Goal: Answer question/provide support

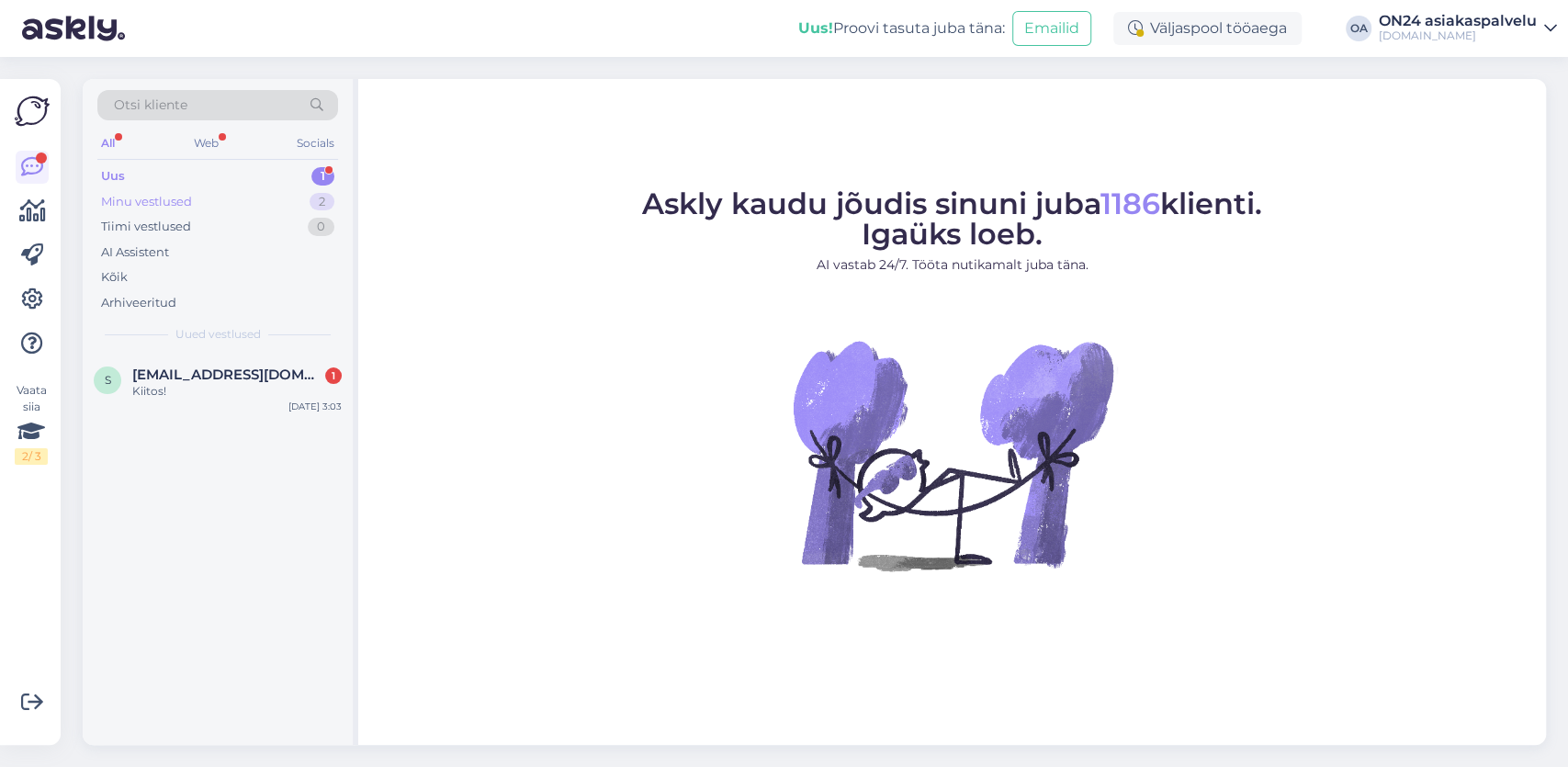
click at [167, 201] on div "Minu vestlused" at bounding box center [147, 202] width 91 height 19
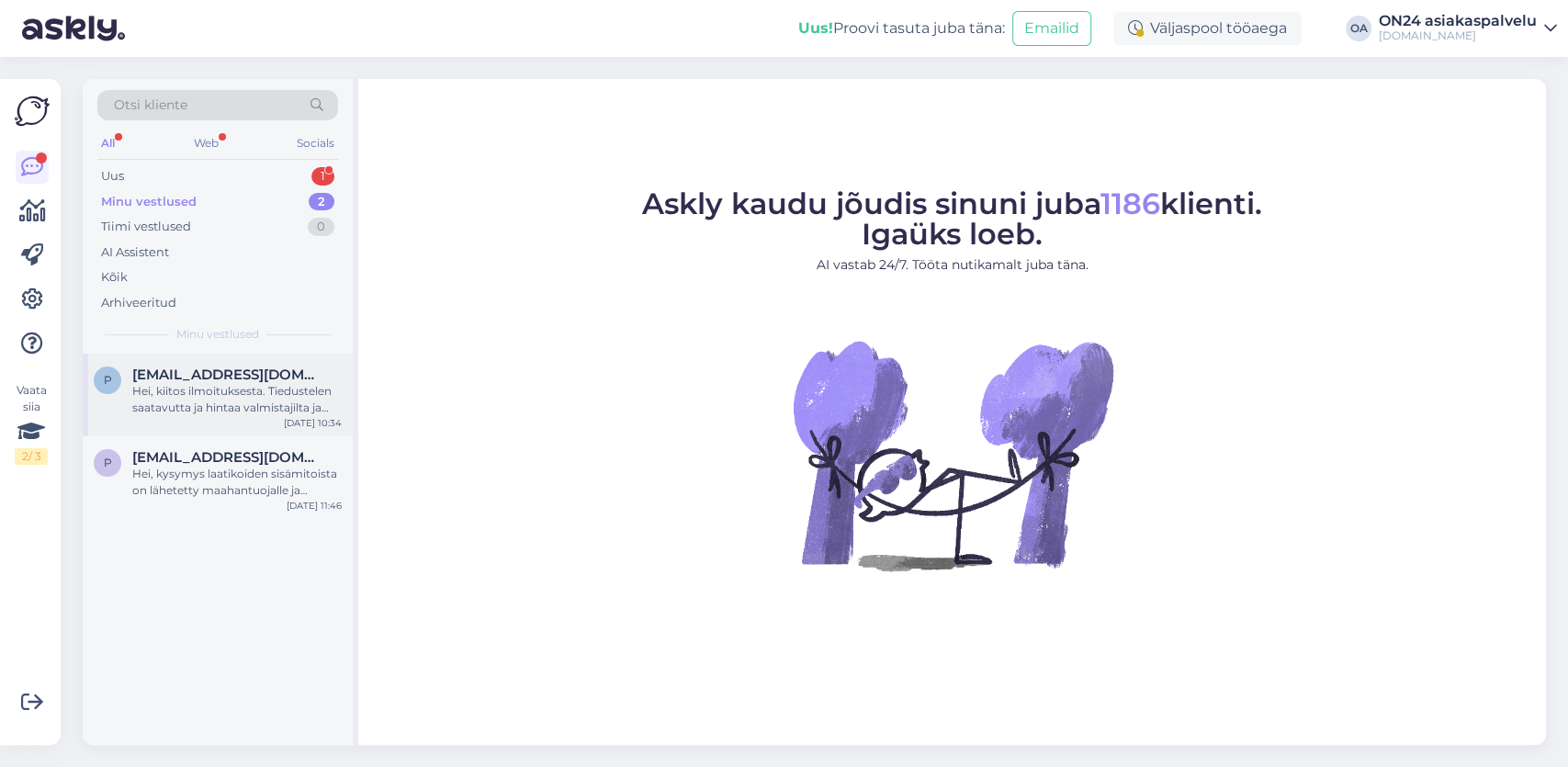
click at [240, 390] on div "Hei, kiitos ilmoituksesta. Tiedustelen saatavutta ja hintaa valmistajilta ja va…" at bounding box center [236, 400] width 209 height 34
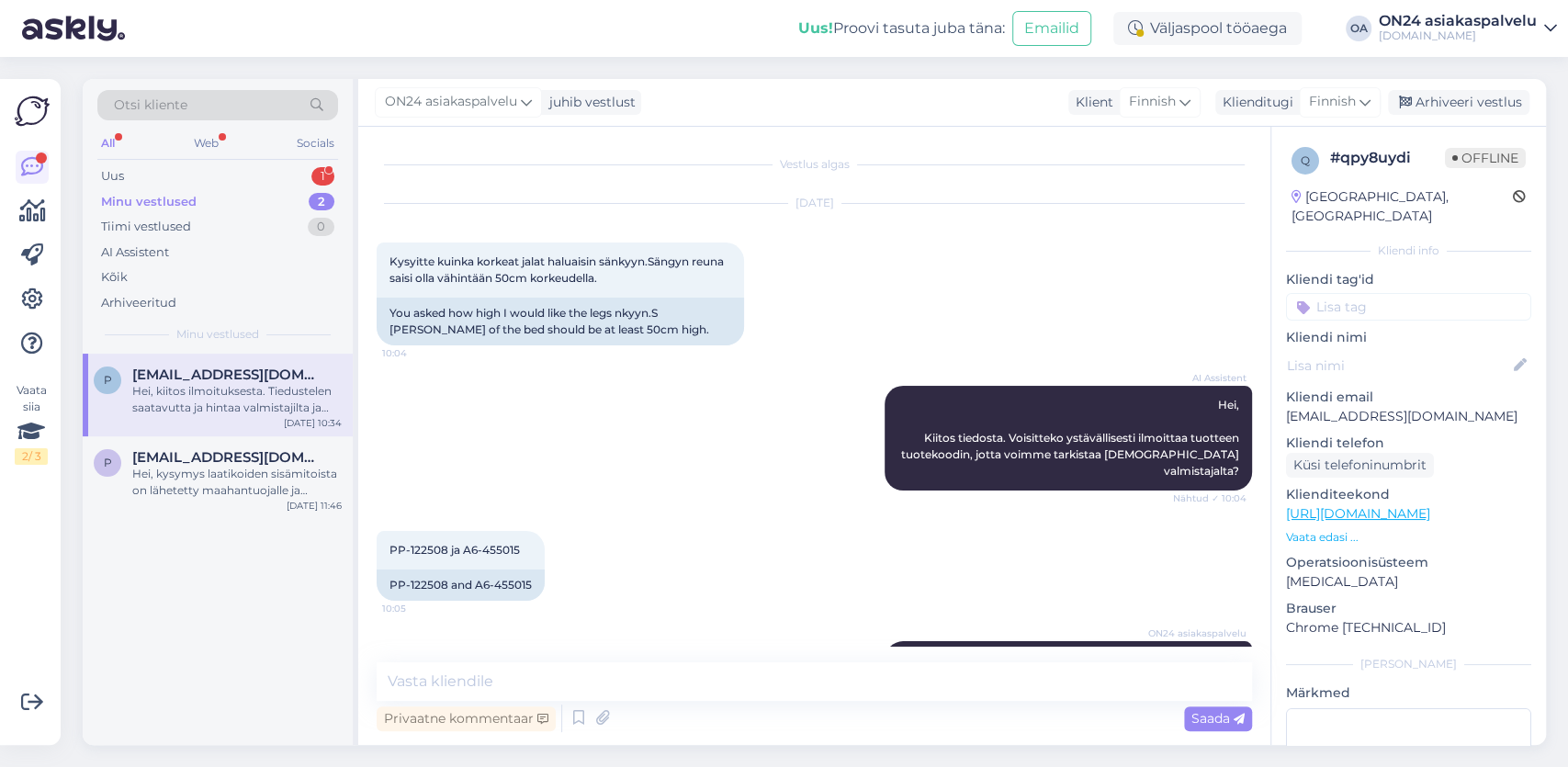
scroll to position [245, 0]
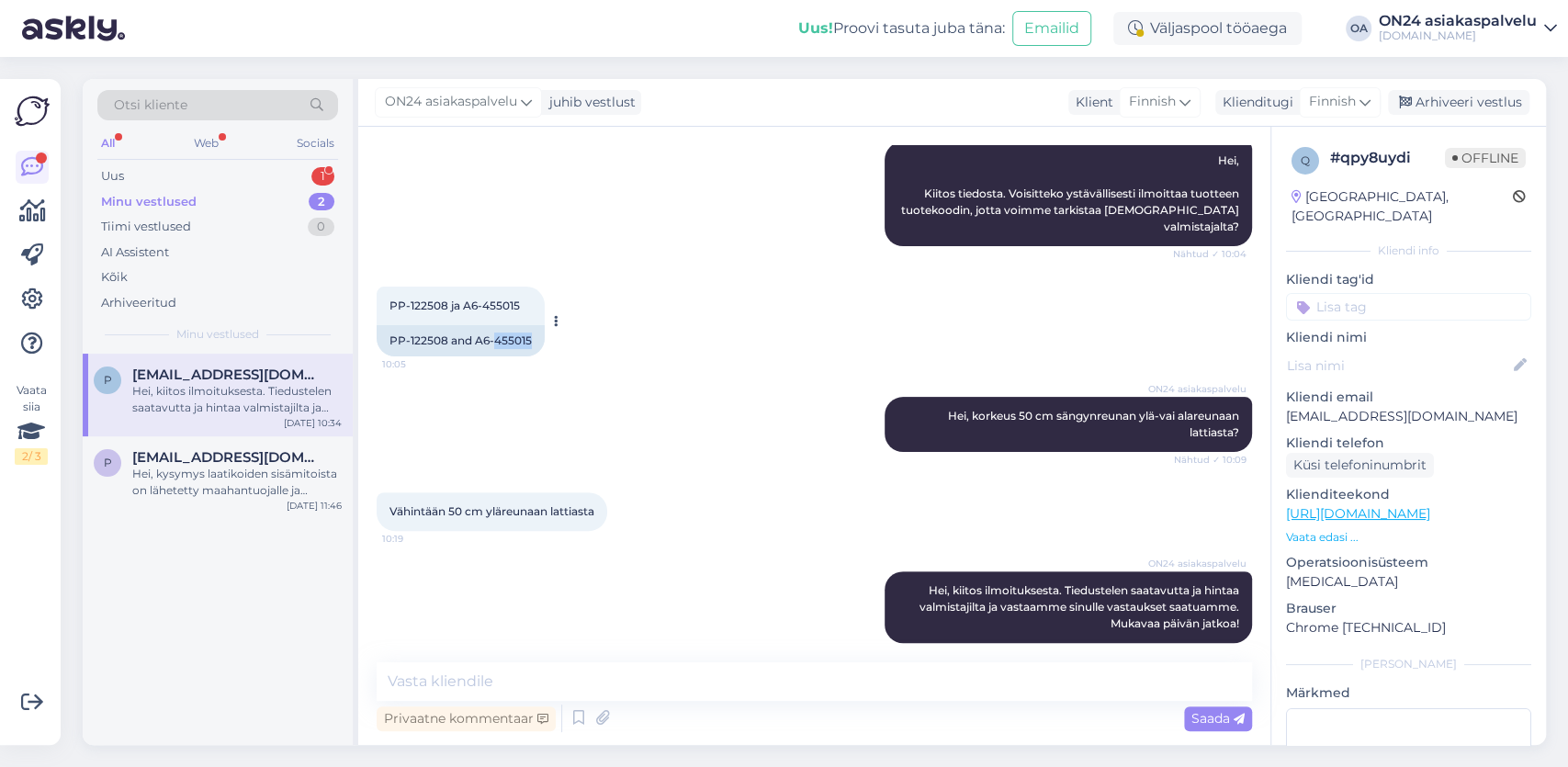
drag, startPoint x: 492, startPoint y: 324, endPoint x: 541, endPoint y: 319, distance: 49.3
click at [541, 325] on div "PP-122508 and A6-455015" at bounding box center [461, 341] width 168 height 32
copy div "455015"
drag, startPoint x: 604, startPoint y: 491, endPoint x: 449, endPoint y: 489, distance: 155.0
click at [449, 492] on div "Vähintään 50 cm yläreunaan lattiasta 10:19" at bounding box center [492, 511] width 231 height 38
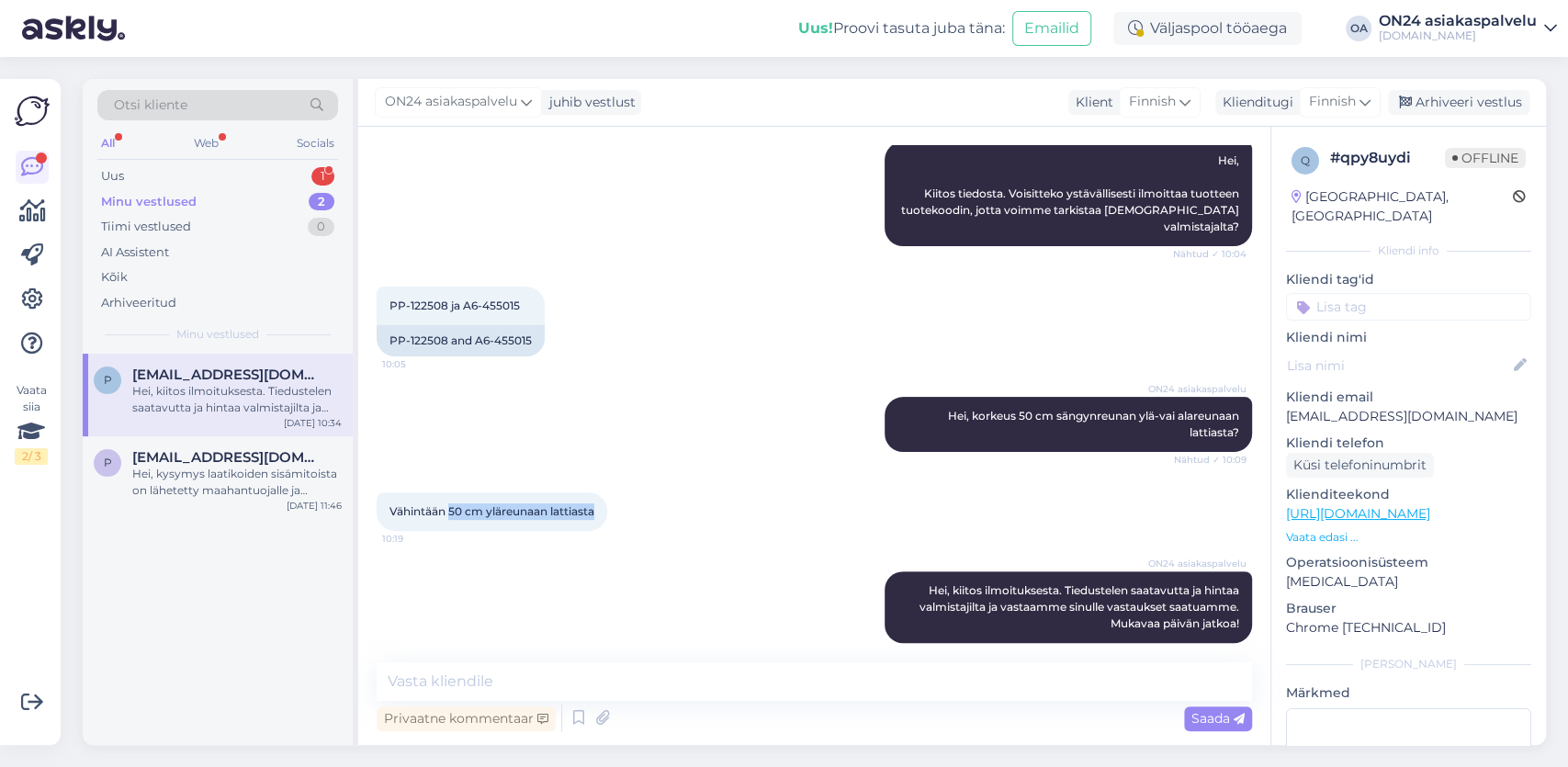
copy span "50 cm yläreunaan lattiasta"
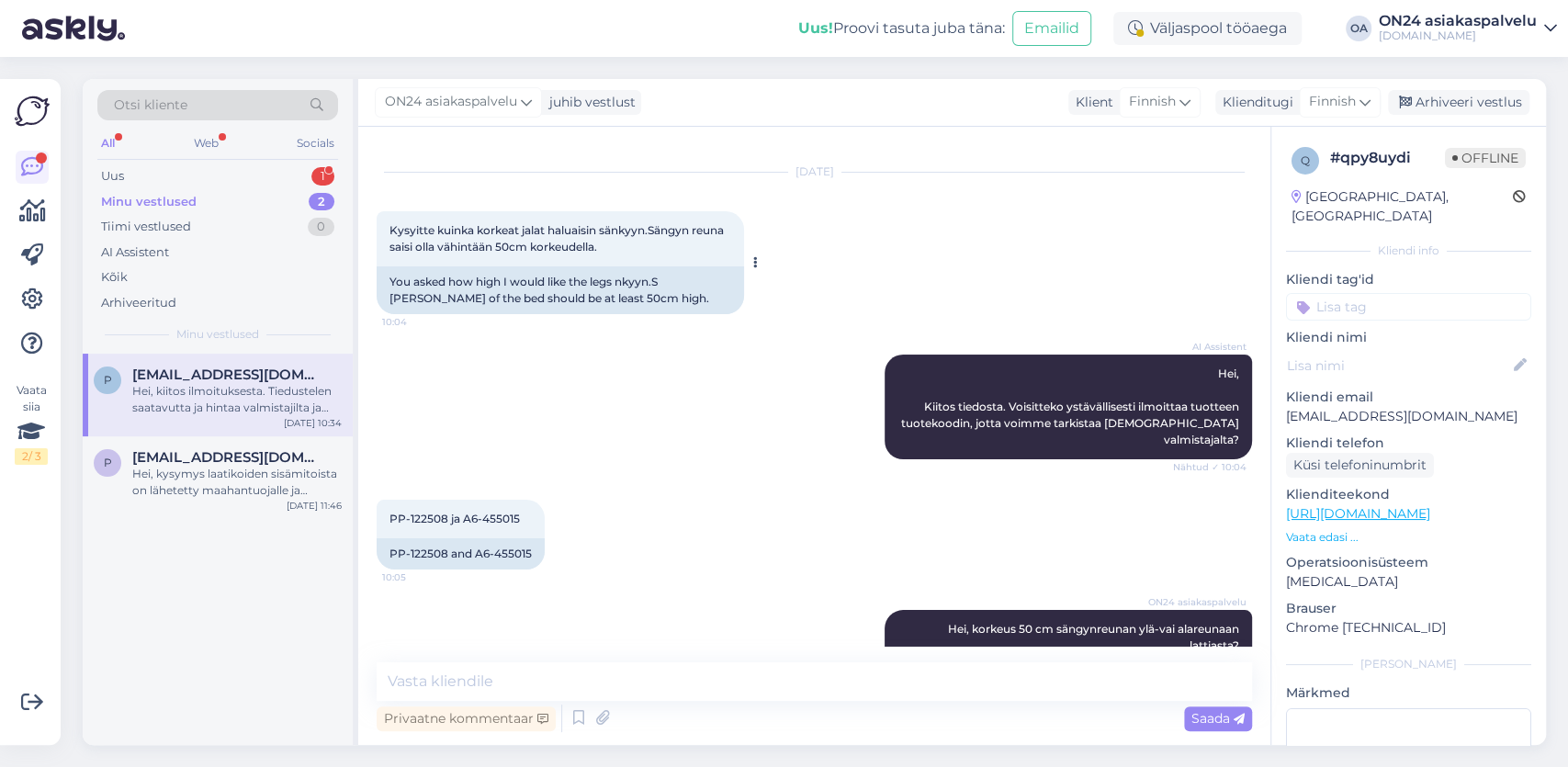
scroll to position [0, 0]
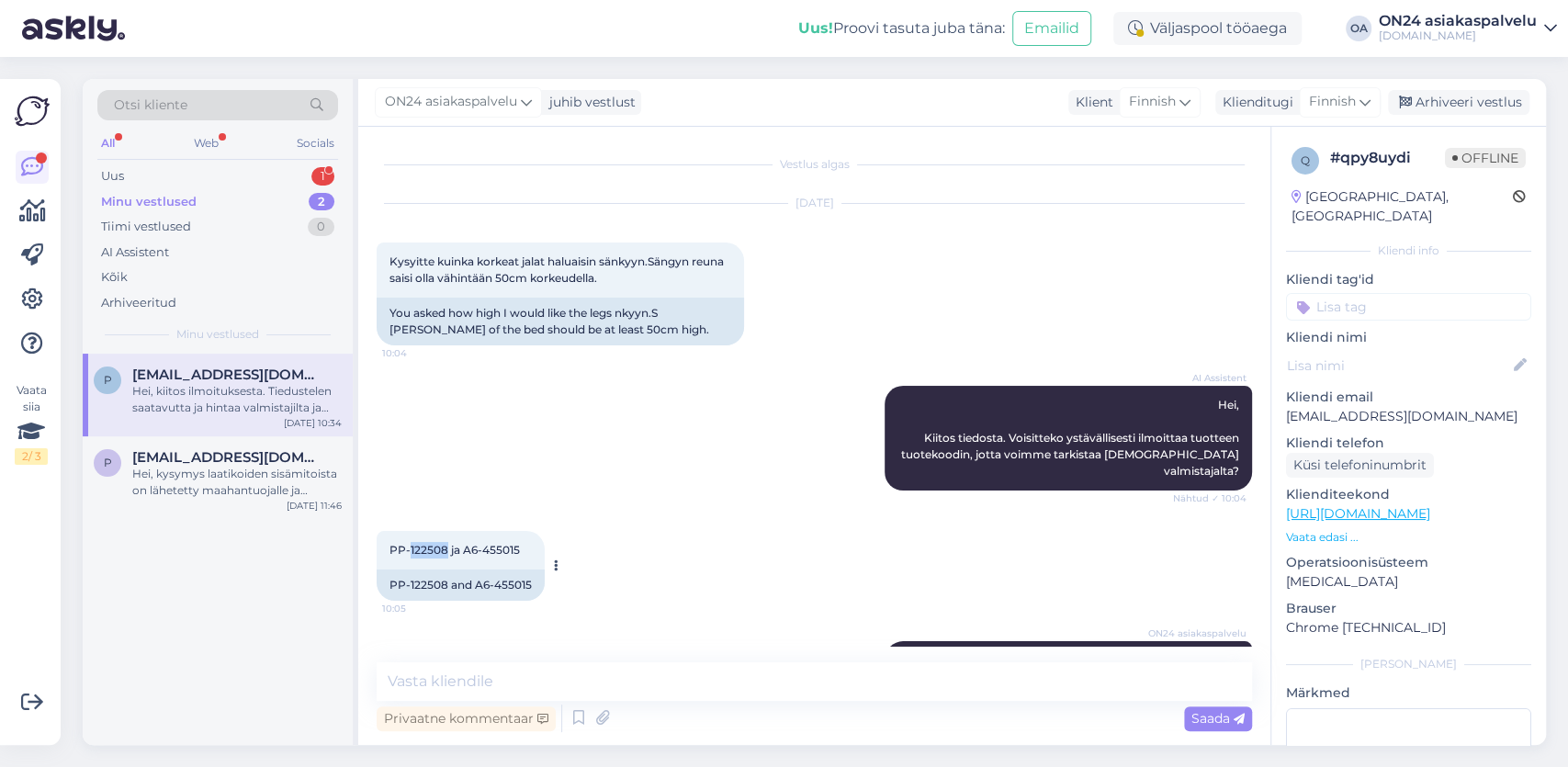
drag, startPoint x: 448, startPoint y: 532, endPoint x: 410, endPoint y: 531, distance: 38.0
click at [410, 543] on span "PP-122508 ja A6-455015" at bounding box center [455, 549] width 130 height 14
copy span "122508"
click at [217, 479] on div "Hei, kysymys laatikoiden sisämitoista on lähetetty maahantuojalle ja vastaamme …" at bounding box center [236, 483] width 209 height 34
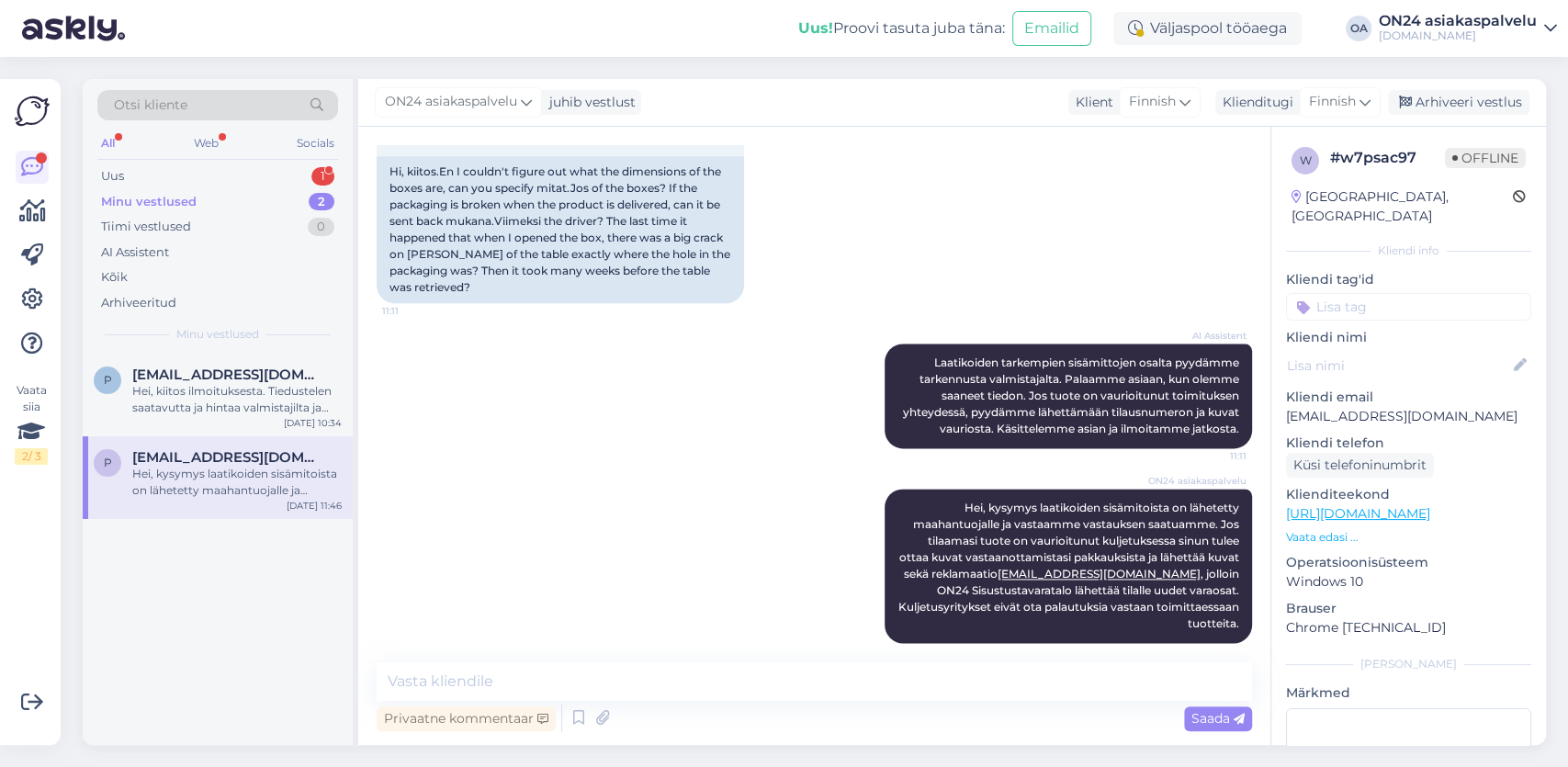
scroll to position [5901, 0]
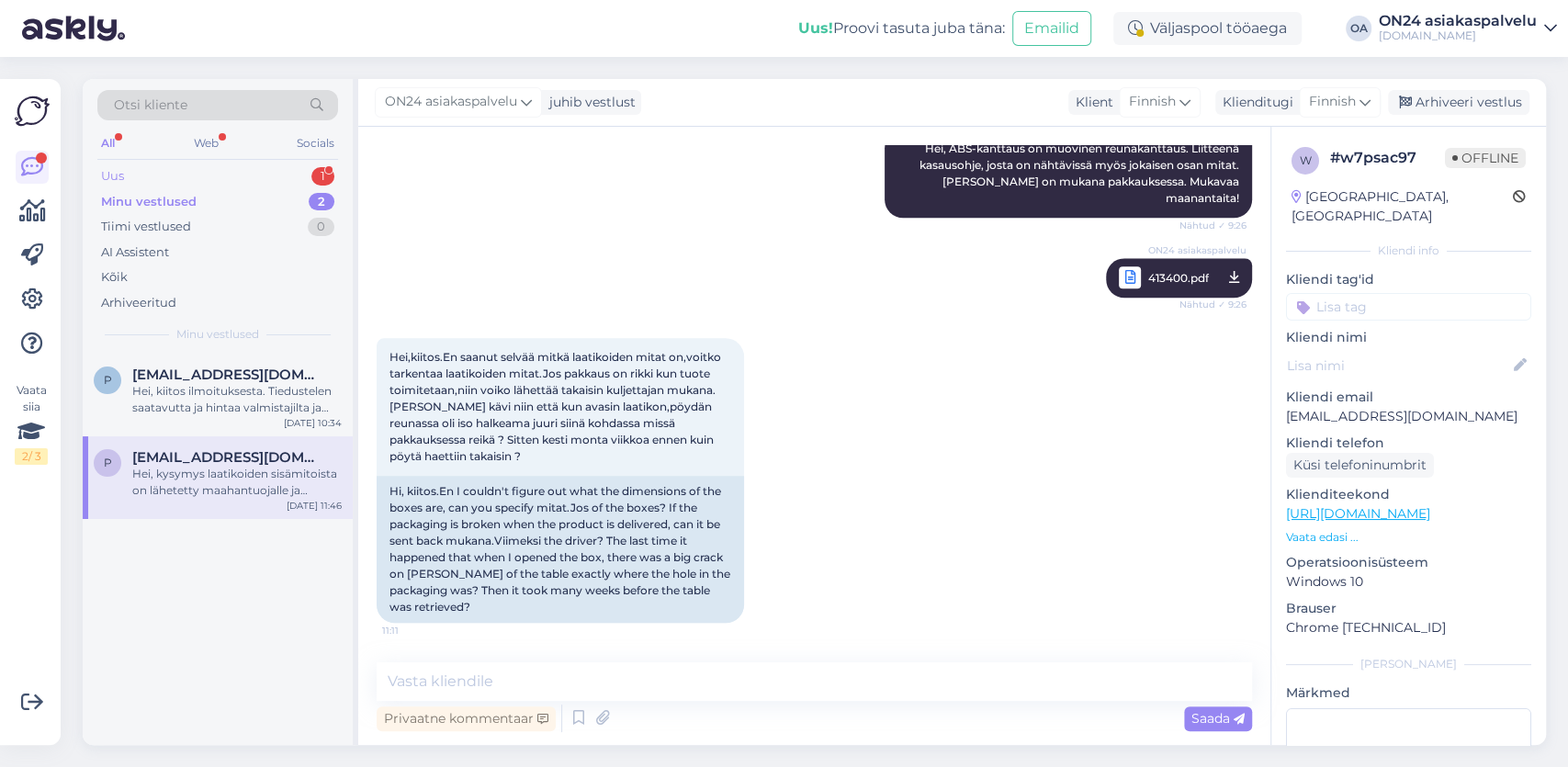
click at [137, 181] on div "Uus 1" at bounding box center [218, 177] width 241 height 26
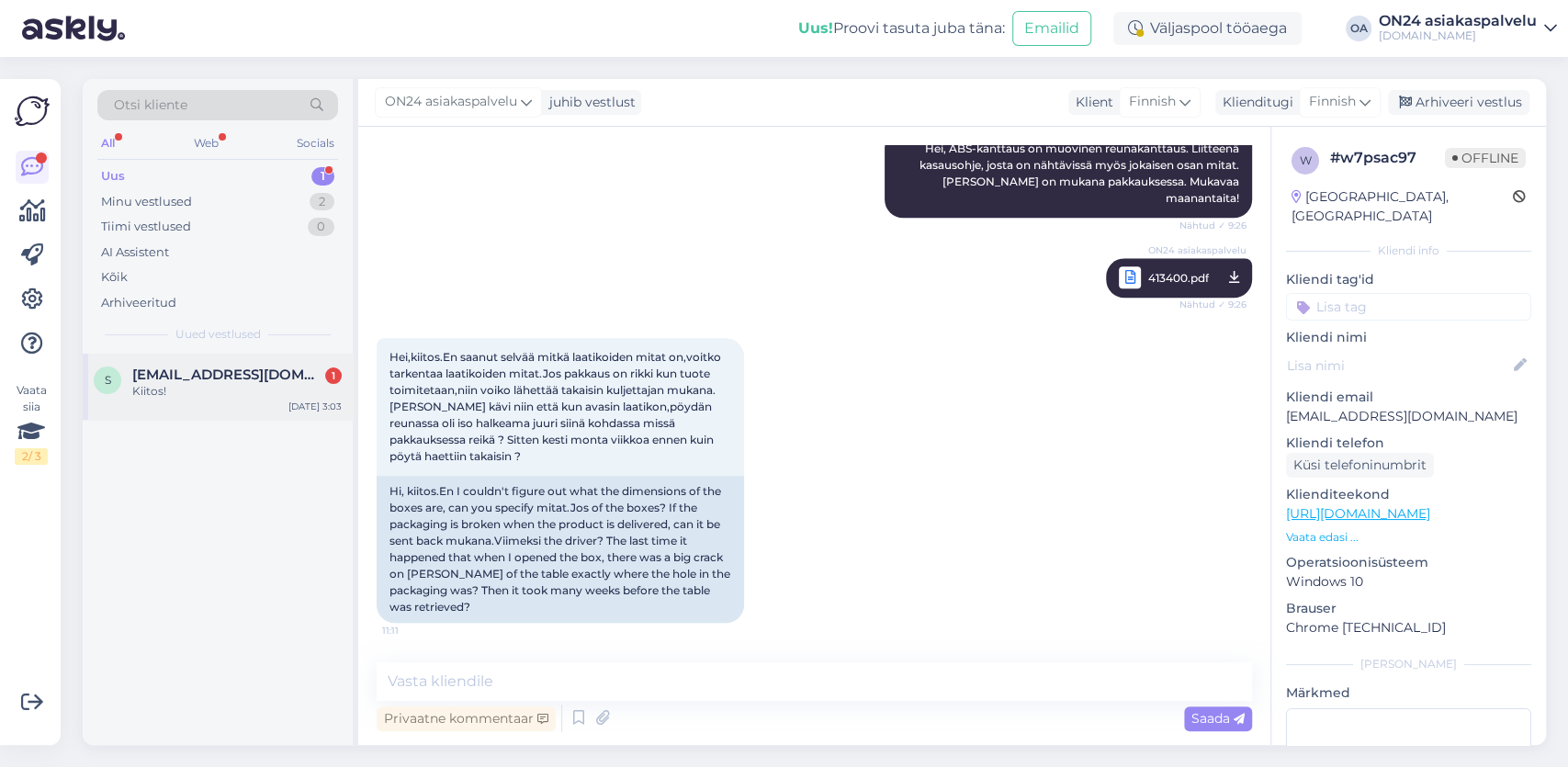
click at [170, 376] on span "[EMAIL_ADDRESS][DOMAIN_NAME]" at bounding box center [227, 375] width 191 height 17
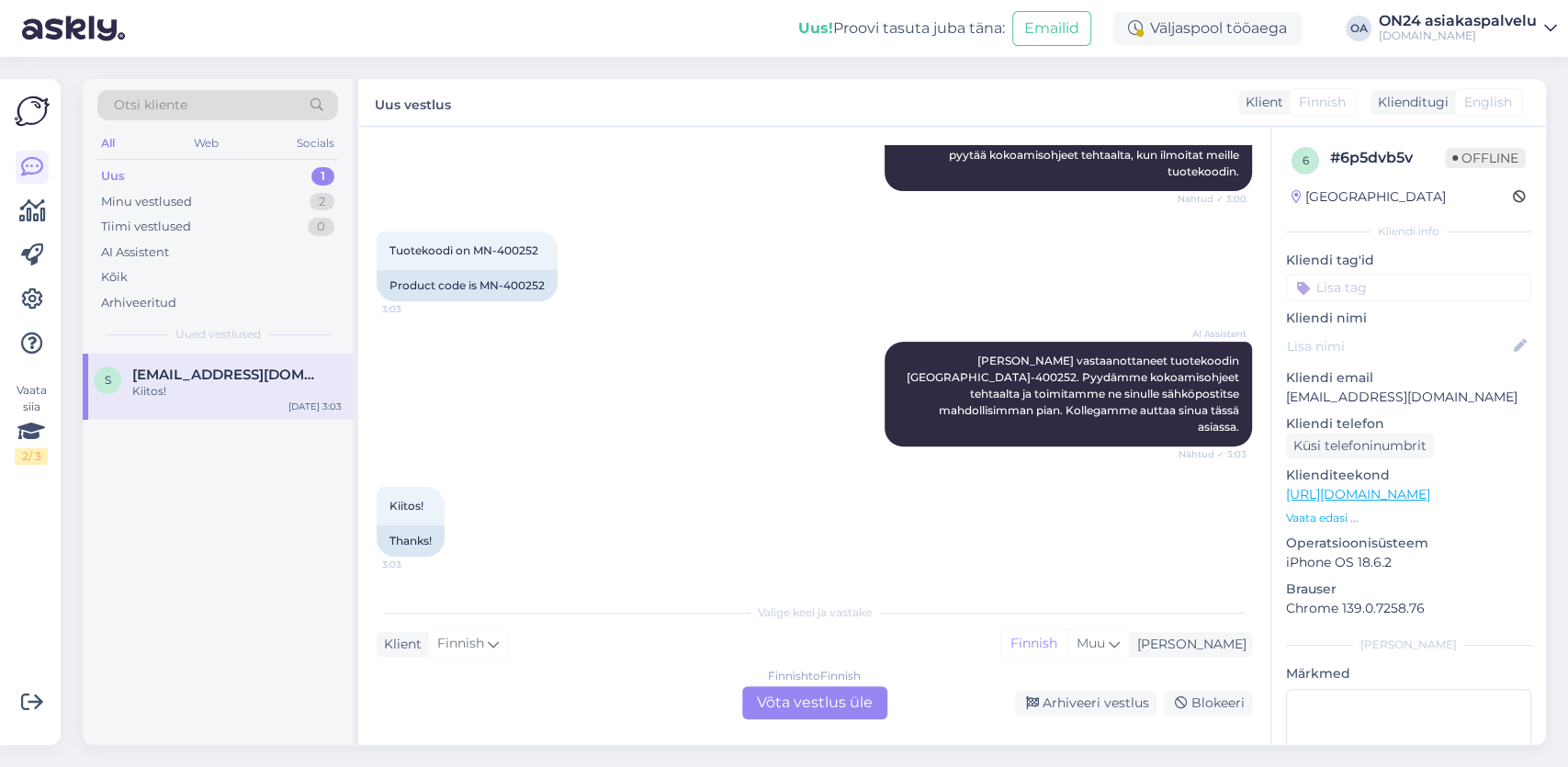
scroll to position [348, 0]
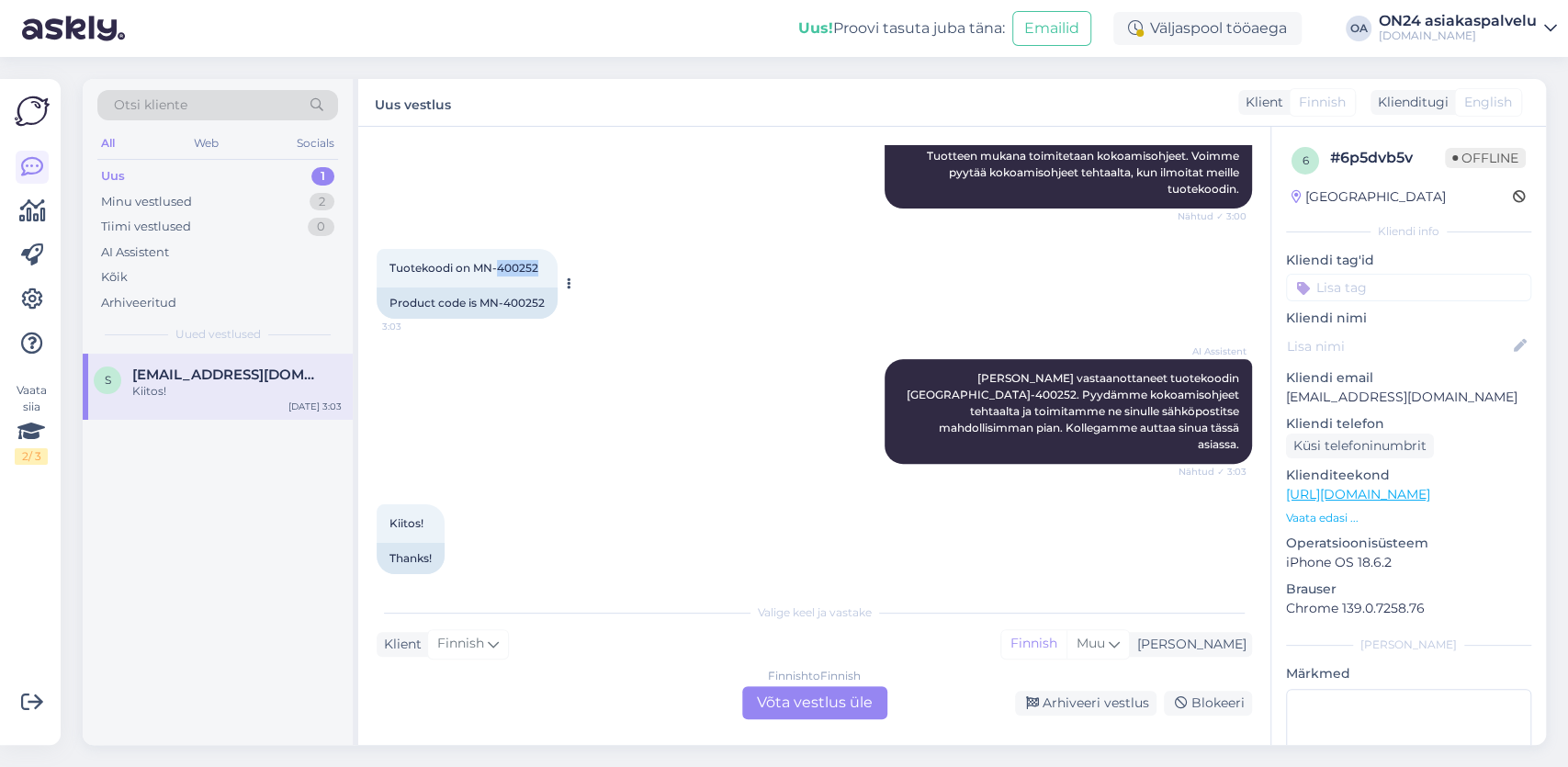
drag, startPoint x: 538, startPoint y: 262, endPoint x: 498, endPoint y: 263, distance: 40.0
click at [498, 263] on span "Tuotekoodi on MN-400252" at bounding box center [464, 267] width 149 height 14
copy span "400252"
click at [769, 703] on div "Finnish to Finnish Võta vestlus üle" at bounding box center [815, 703] width 145 height 34
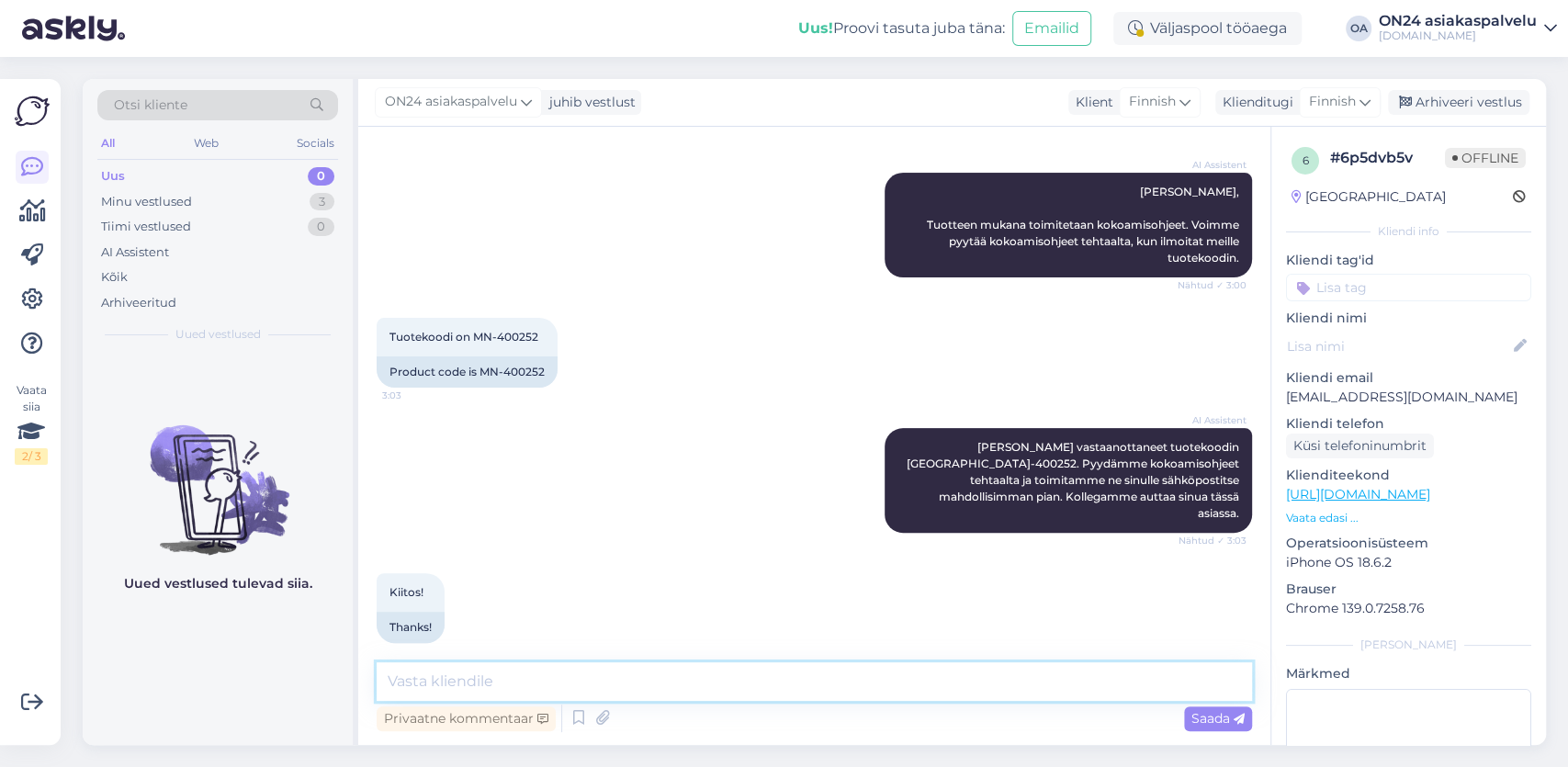
click at [478, 677] on textarea at bounding box center [814, 681] width 876 height 38
click at [606, 717] on icon at bounding box center [603, 719] width 26 height 28
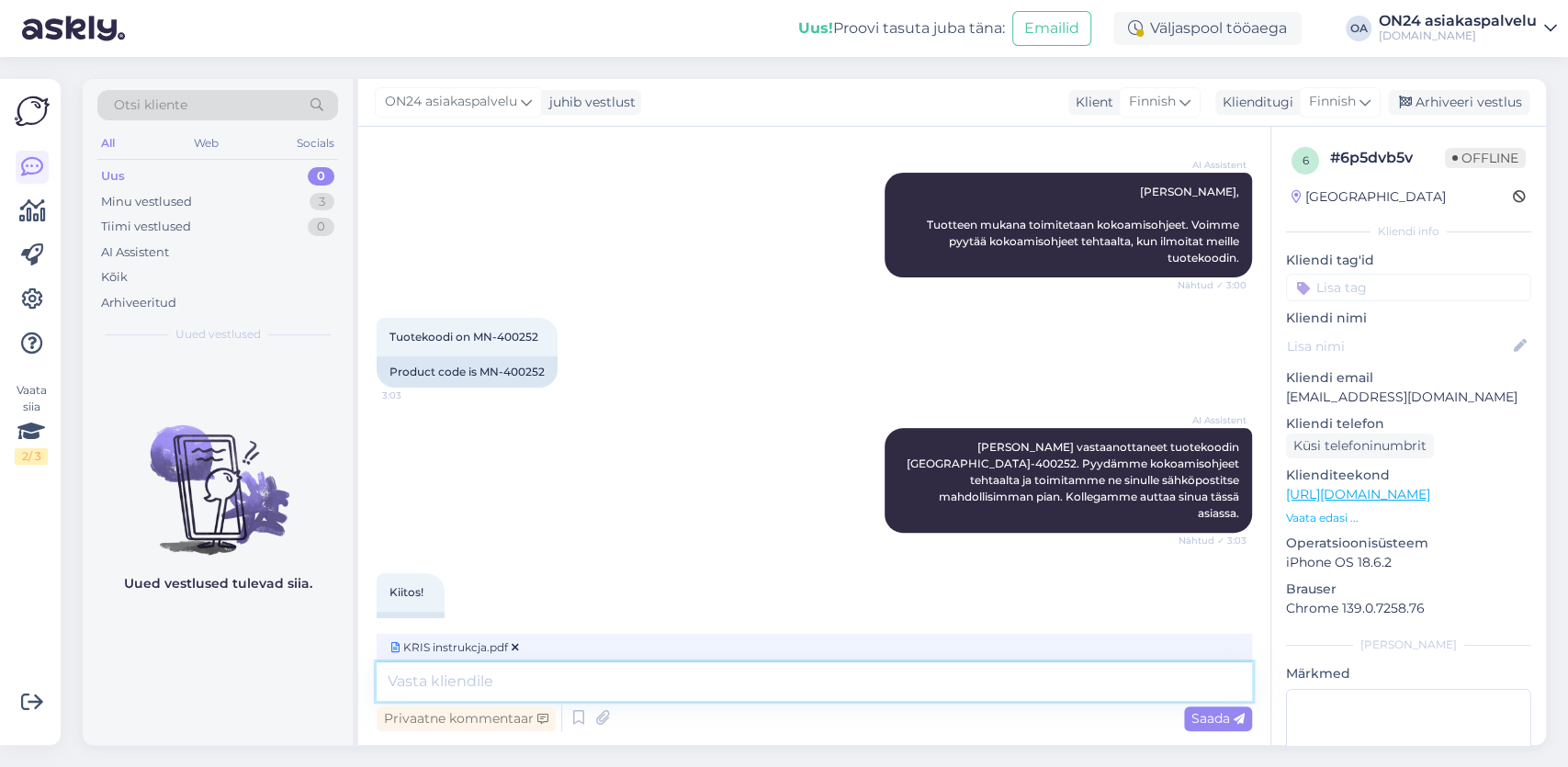
click at [457, 675] on textarea at bounding box center [814, 681] width 876 height 38
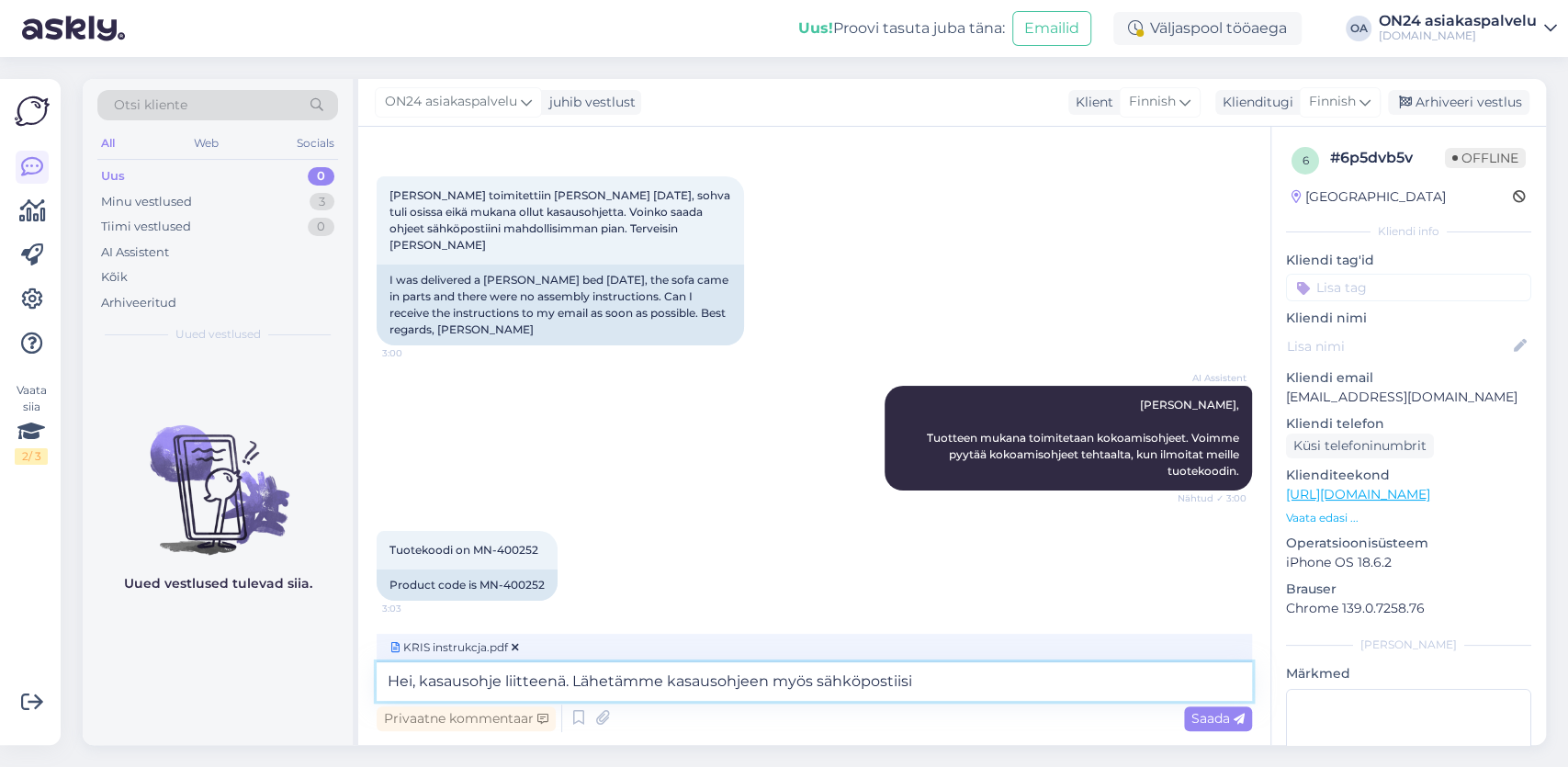
type textarea "Hei, kasausohje liitteenä. Lähetämme kasausohjeen myös sähköpostiisi."
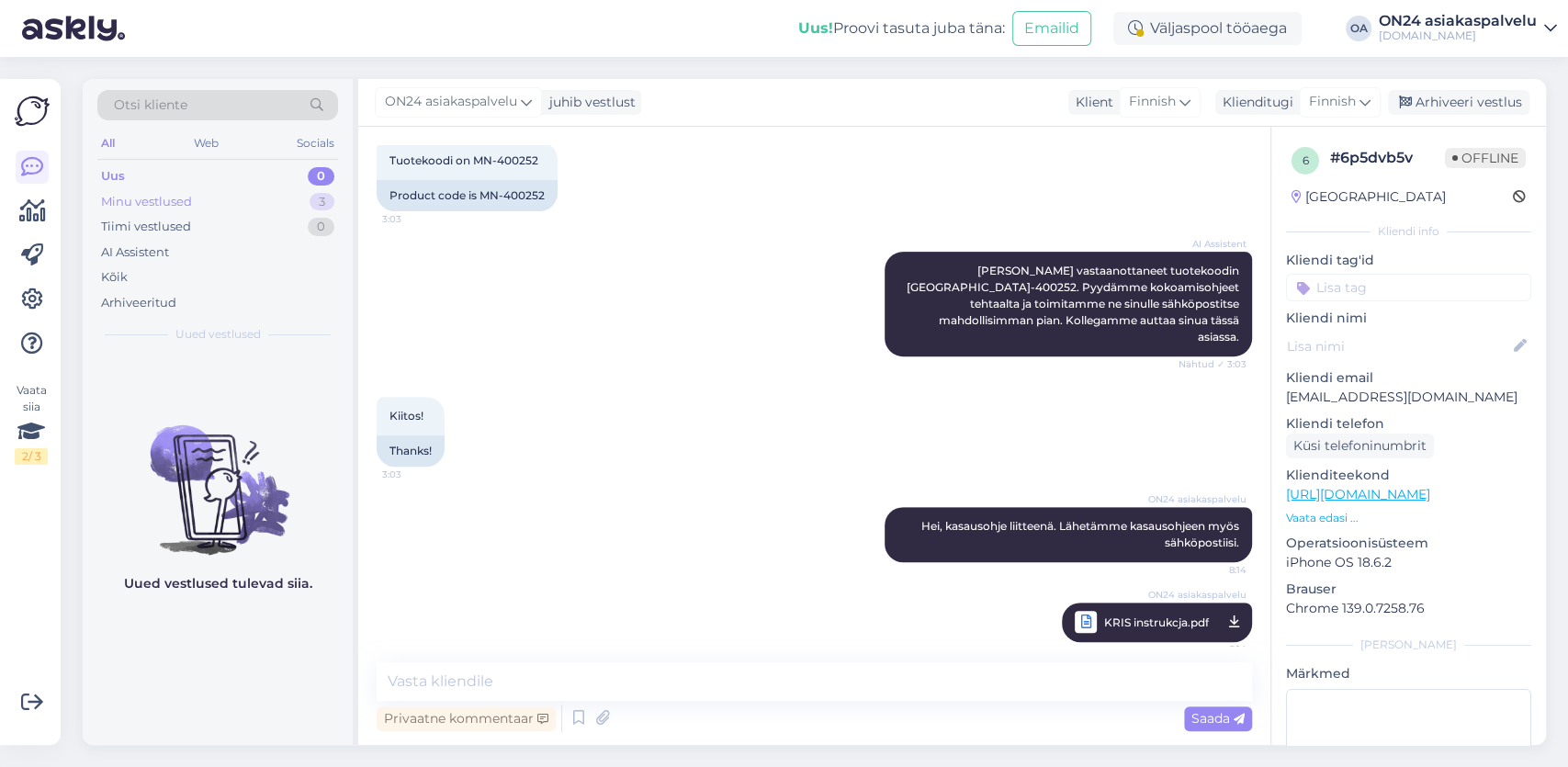
click at [194, 201] on div "Minu vestlused 3" at bounding box center [218, 202] width 241 height 26
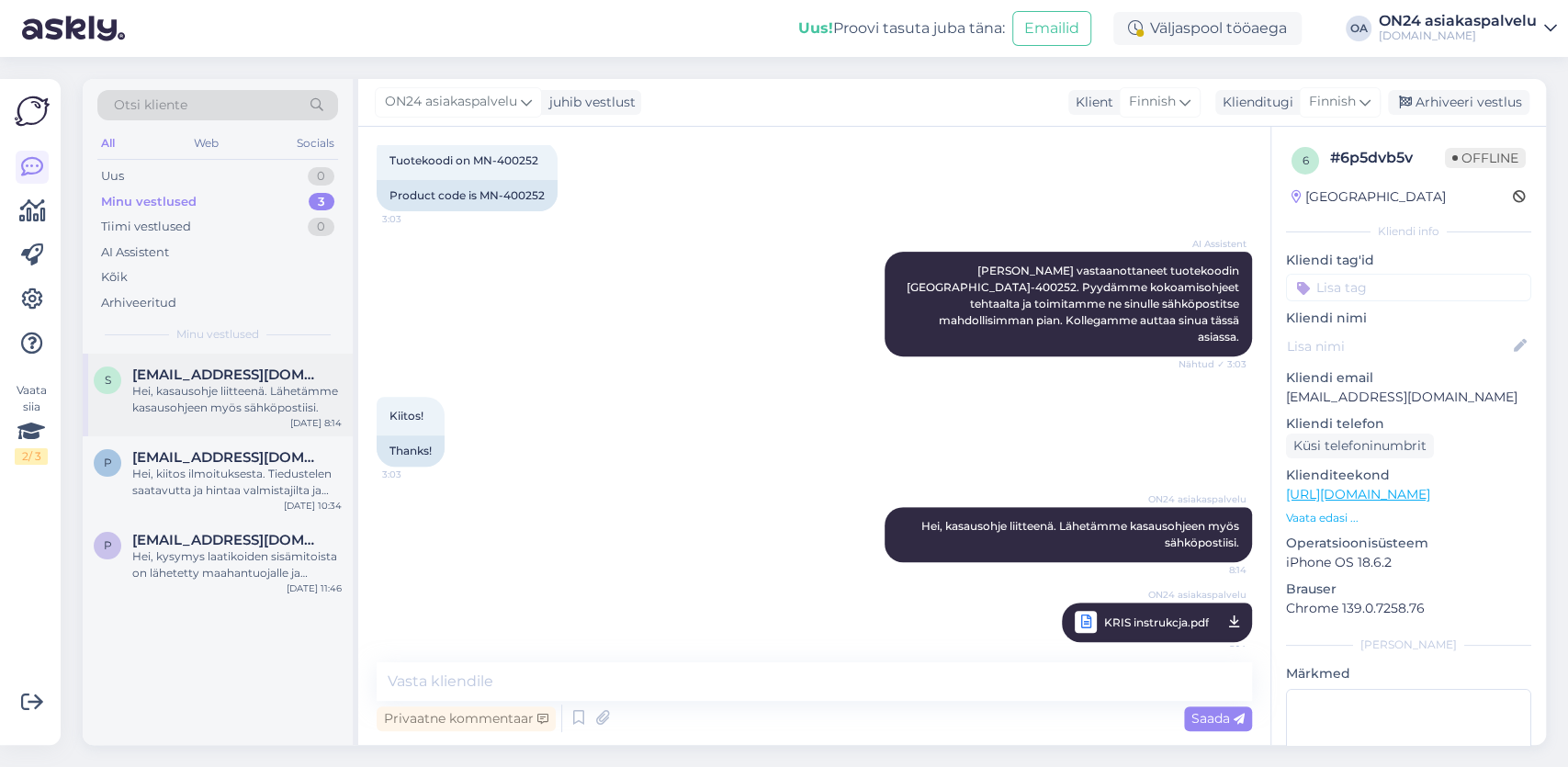
click at [242, 377] on span "[EMAIL_ADDRESS][DOMAIN_NAME]" at bounding box center [227, 375] width 191 height 17
drag, startPoint x: 1444, startPoint y: 99, endPoint x: 1430, endPoint y: 100, distance: 14.0
click at [1445, 100] on div "Arhiveeri vestlus" at bounding box center [1459, 102] width 141 height 25
